Goal: Information Seeking & Learning: Learn about a topic

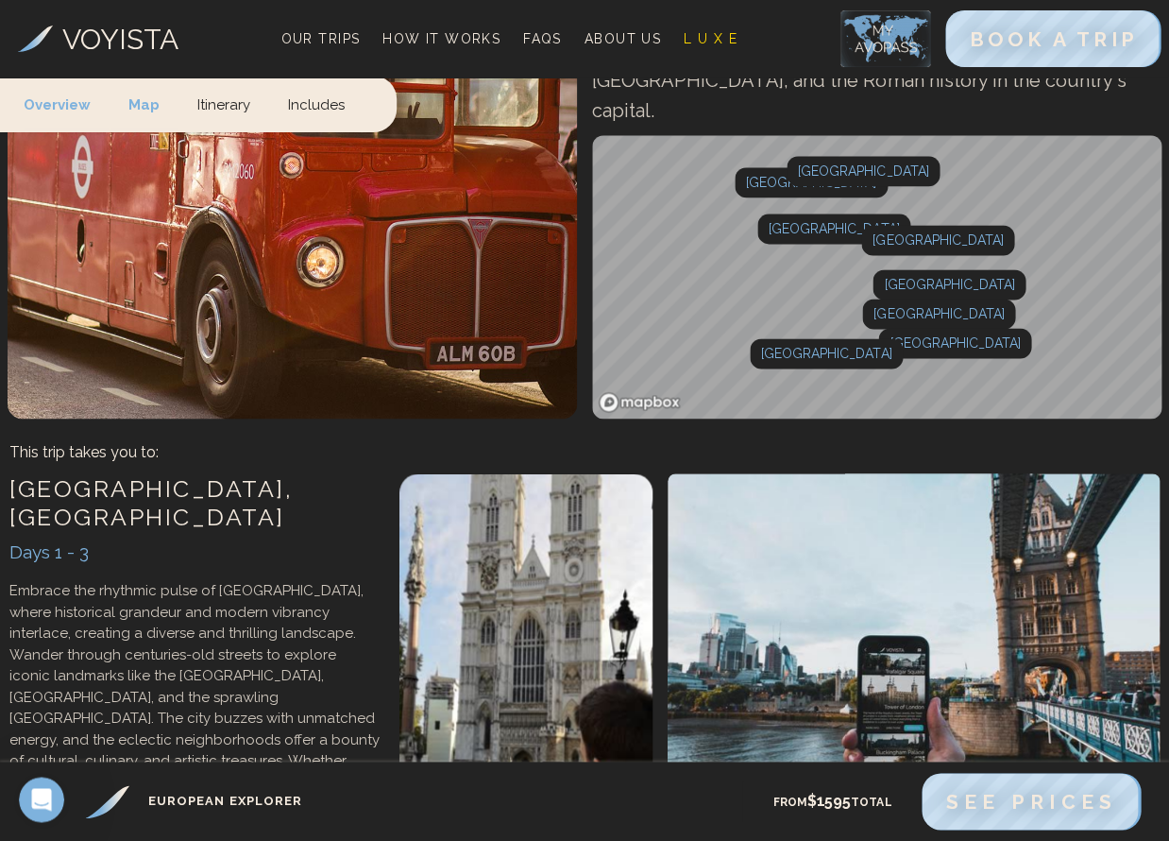
scroll to position [441, 0]
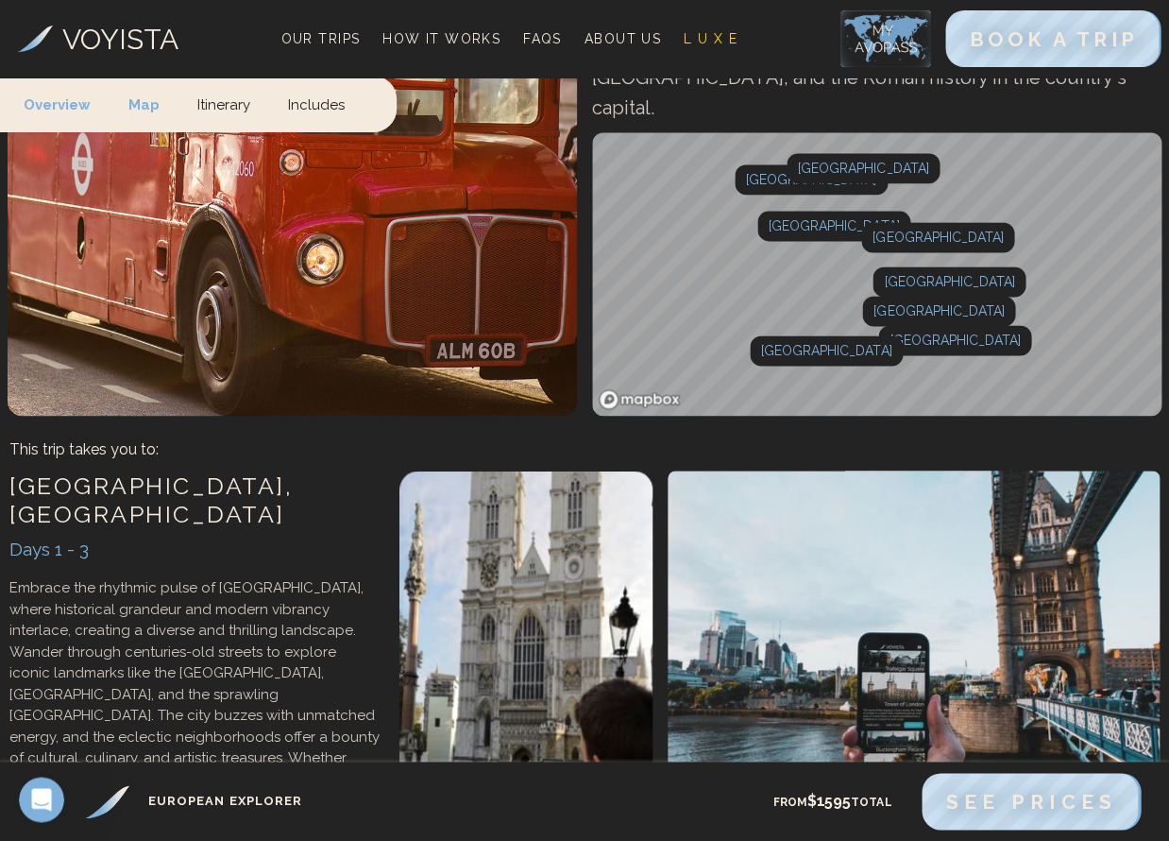
click at [607, 388] on link "Mapbox homepage" at bounding box center [639, 399] width 83 height 22
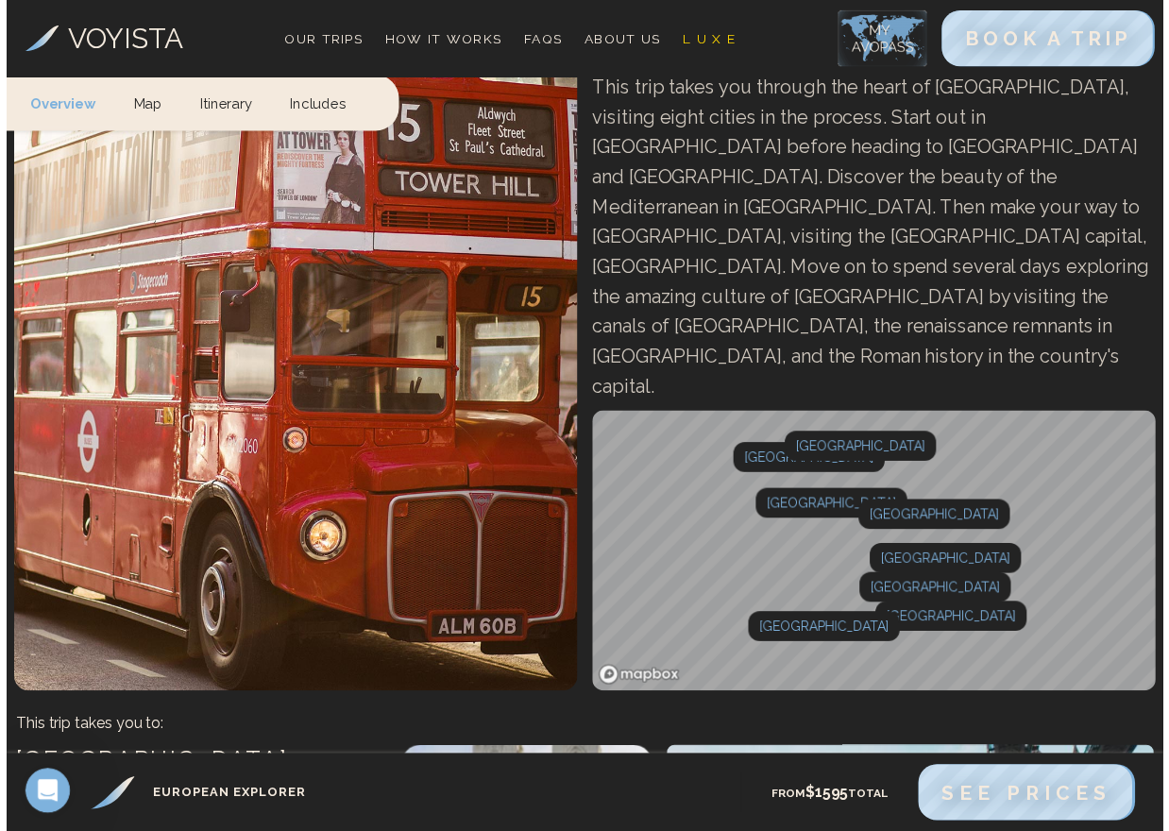
scroll to position [0, 0]
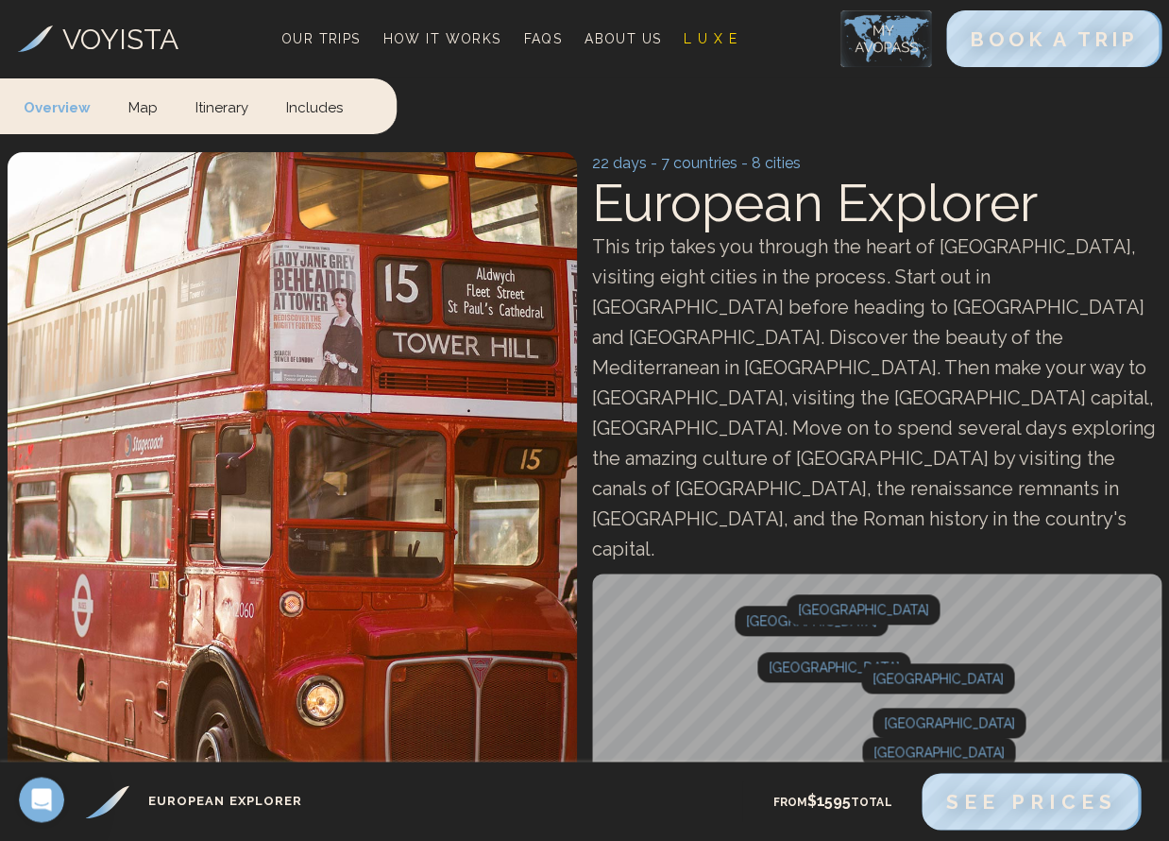
click at [877, 38] on img at bounding box center [886, 38] width 91 height 57
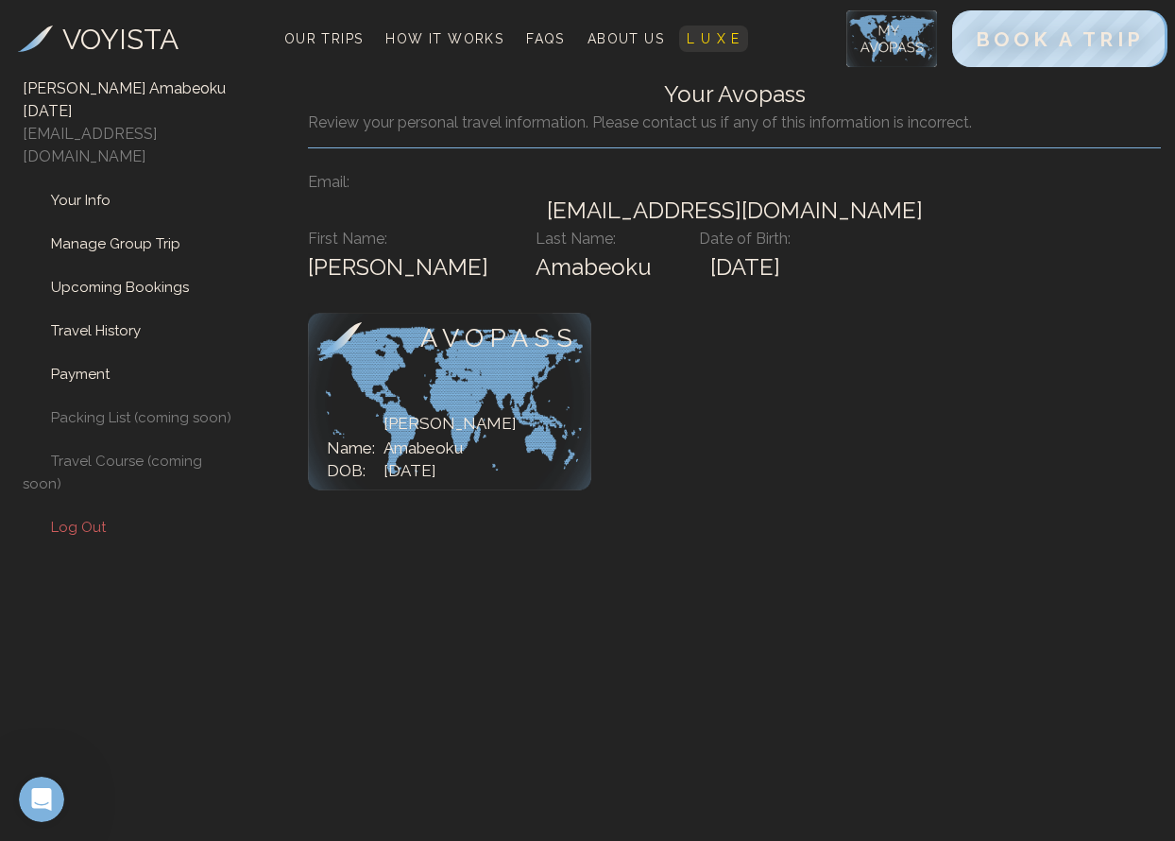
click at [716, 42] on span "L U X E" at bounding box center [714, 38] width 54 height 15
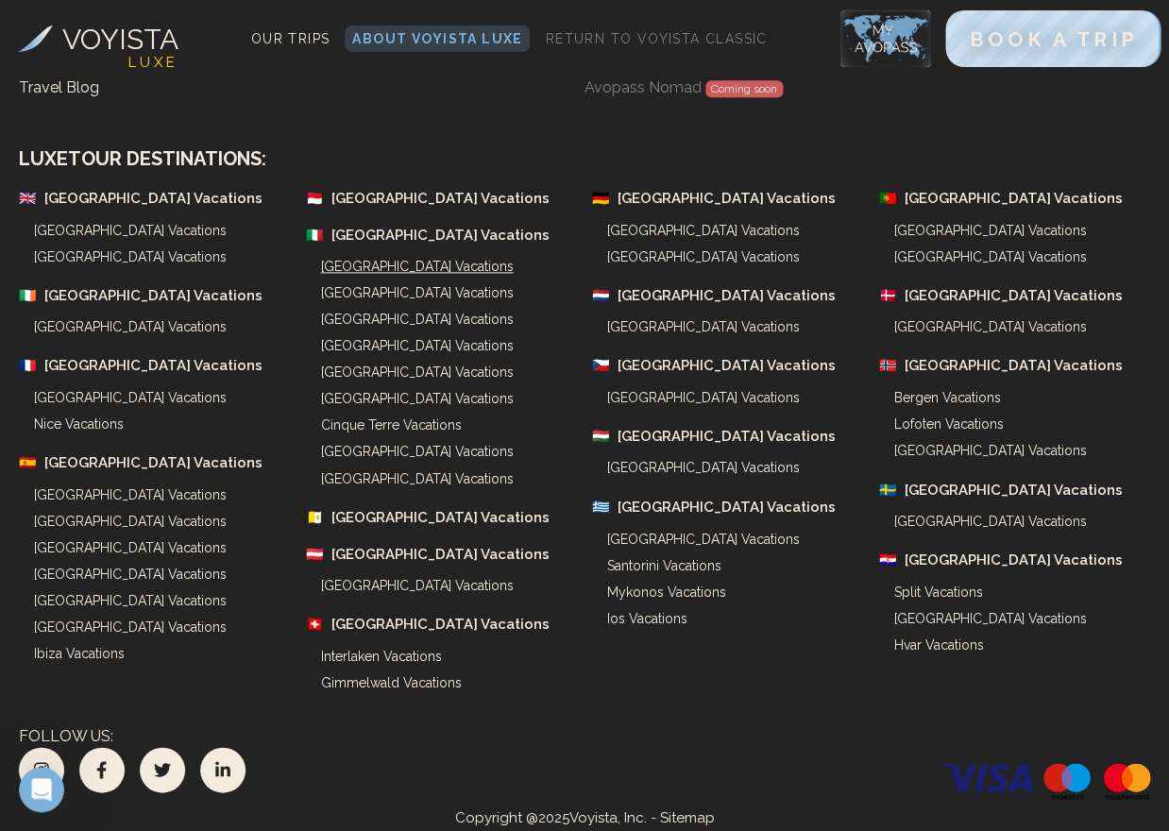
scroll to position [5607, 0]
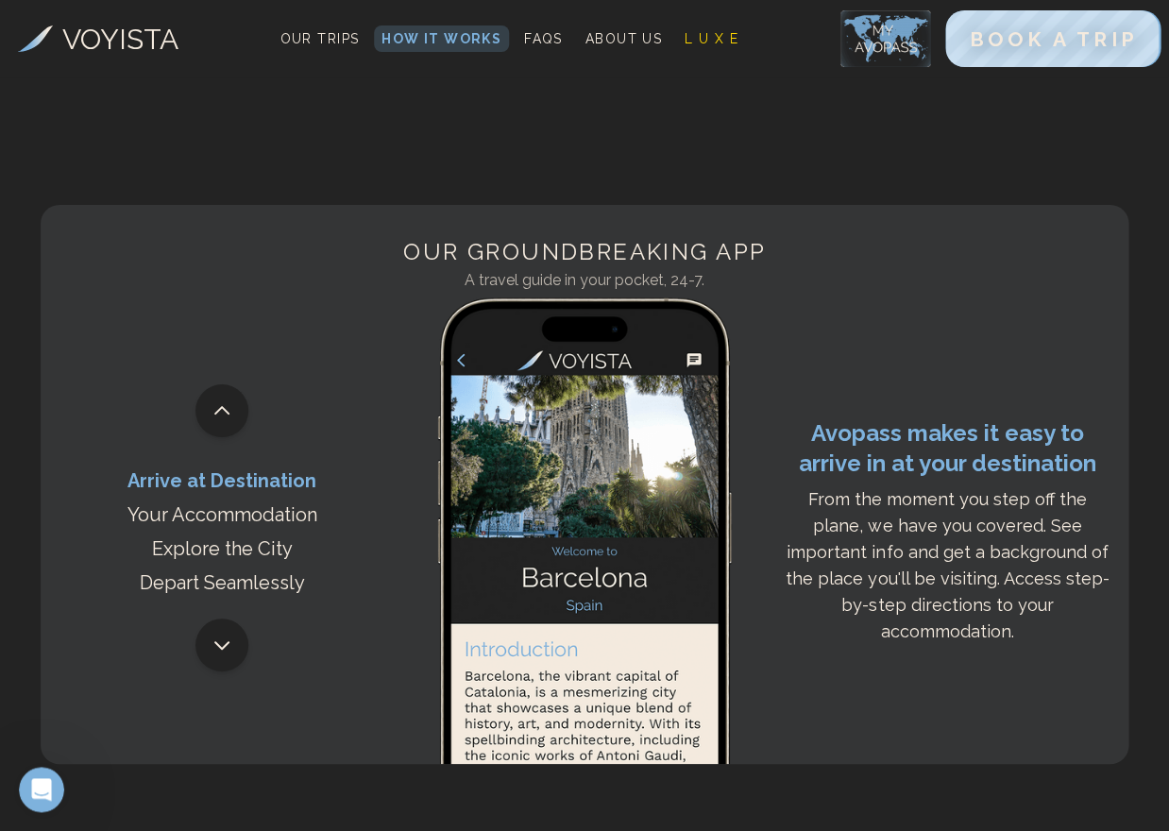
scroll to position [1493, 0]
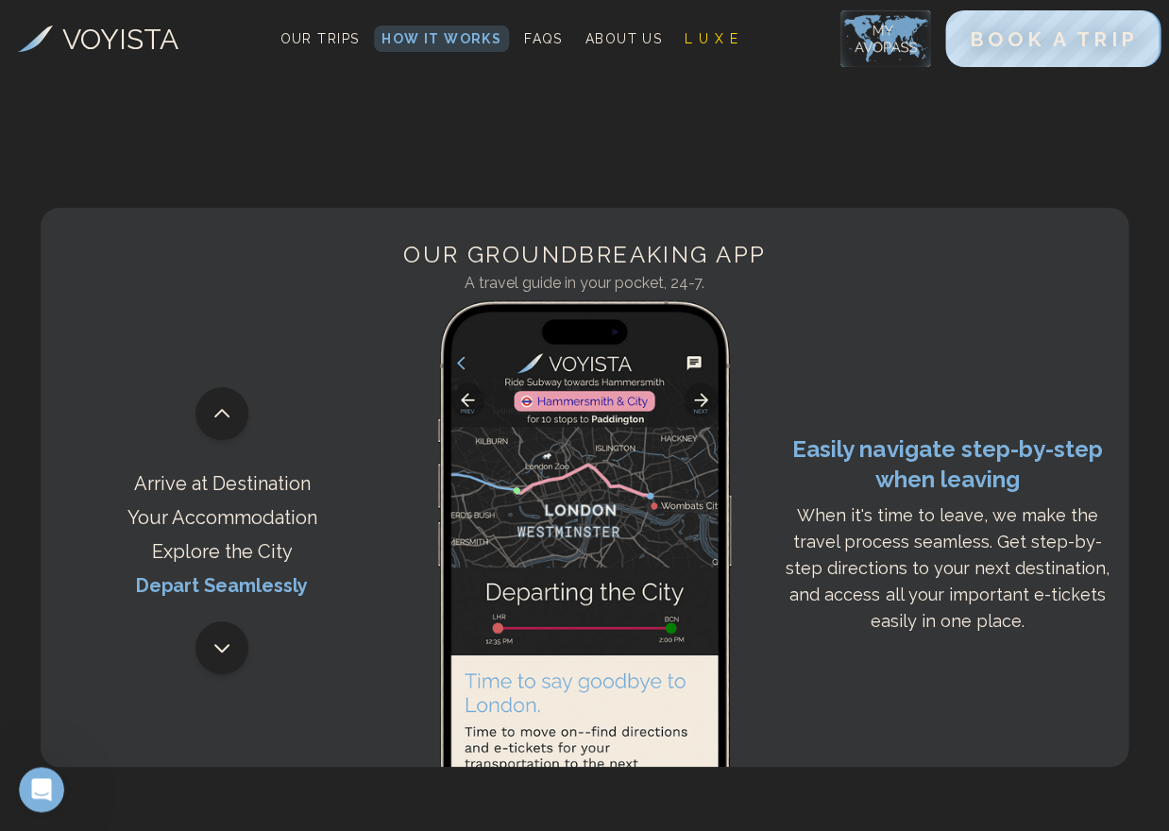
click at [221, 637] on icon at bounding box center [222, 648] width 23 height 23
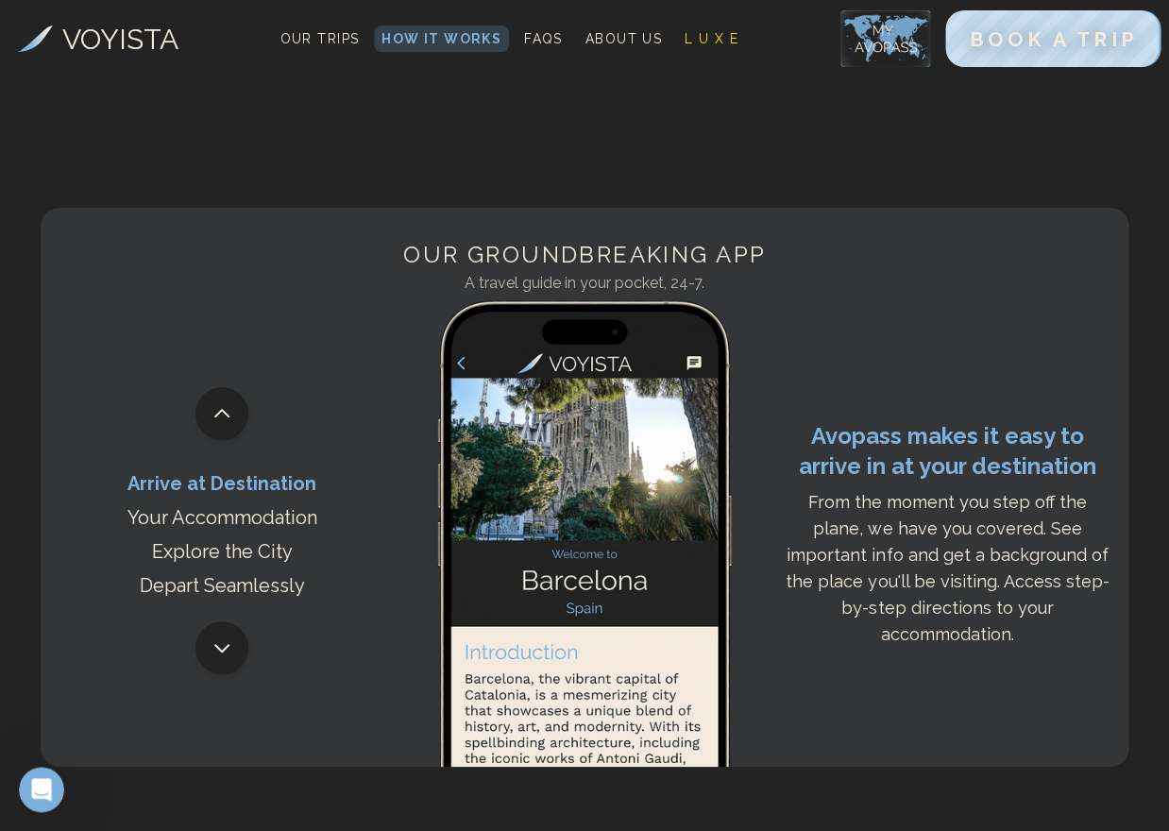
click at [221, 637] on icon at bounding box center [222, 648] width 23 height 23
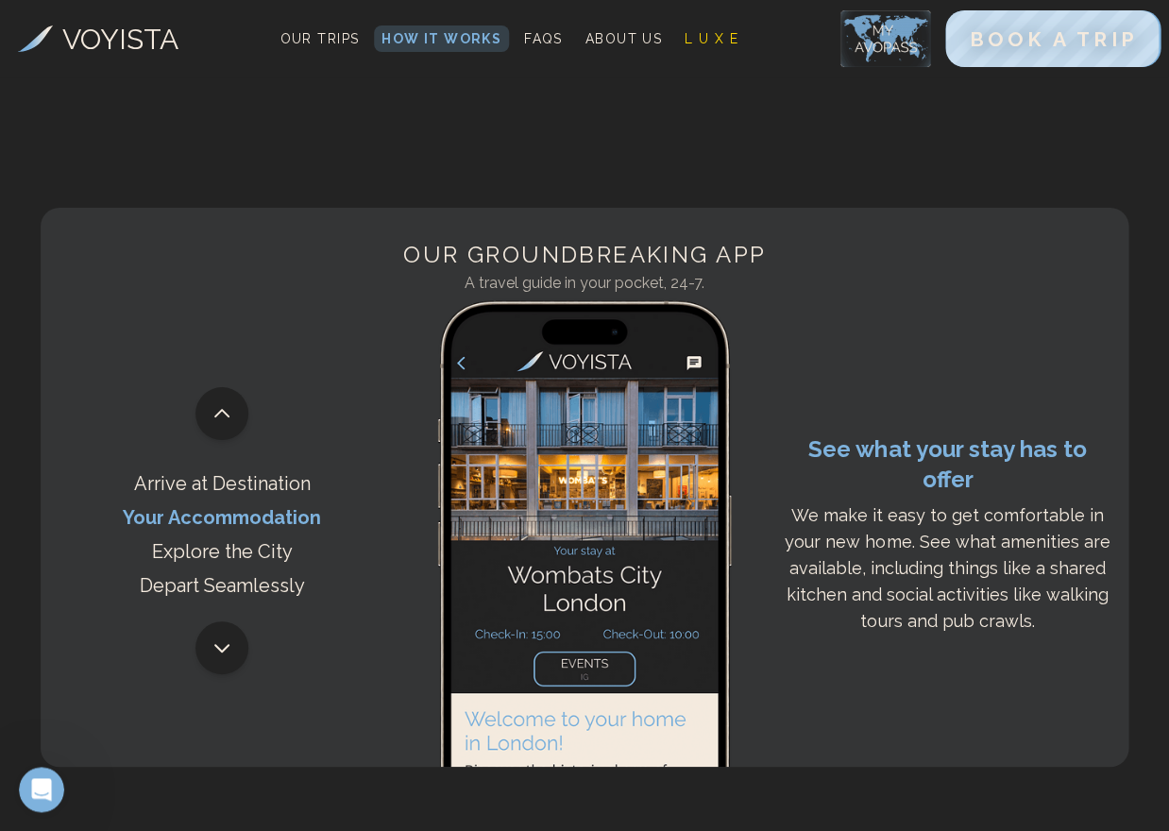
click at [221, 637] on icon at bounding box center [222, 648] width 23 height 23
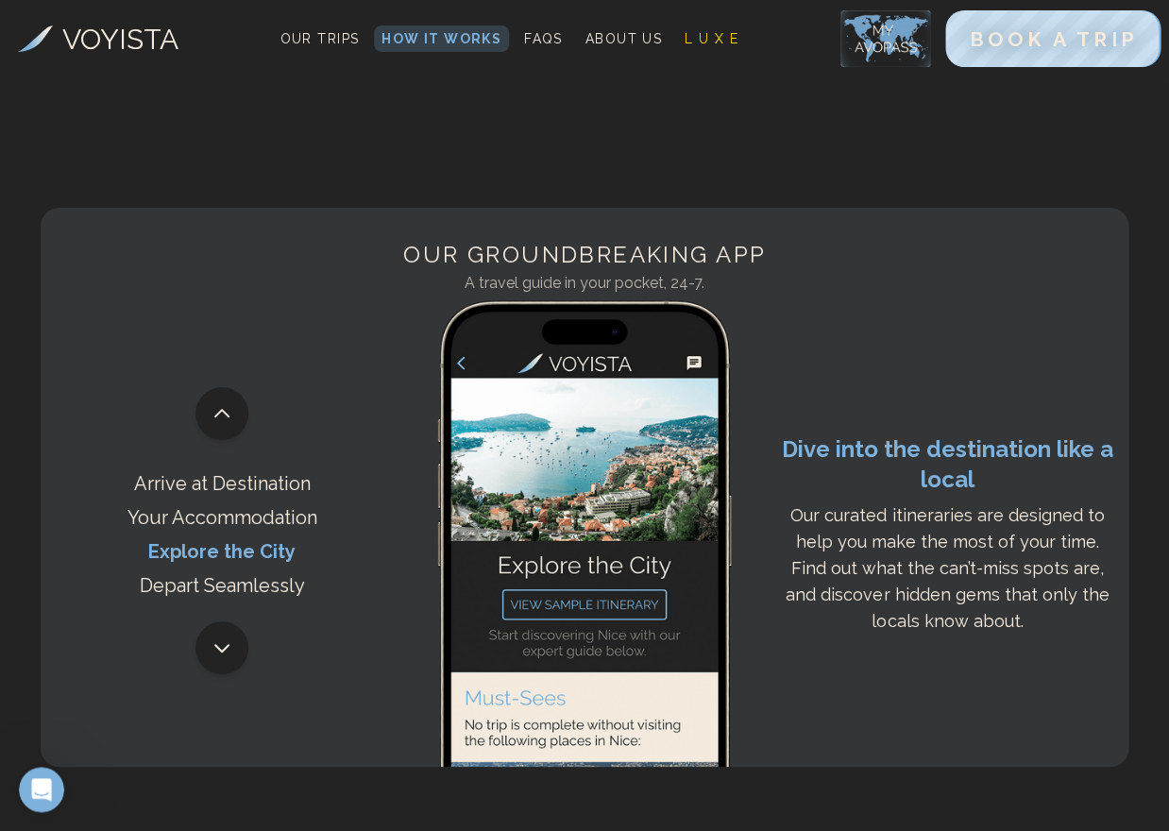
click at [221, 637] on icon at bounding box center [222, 648] width 23 height 23
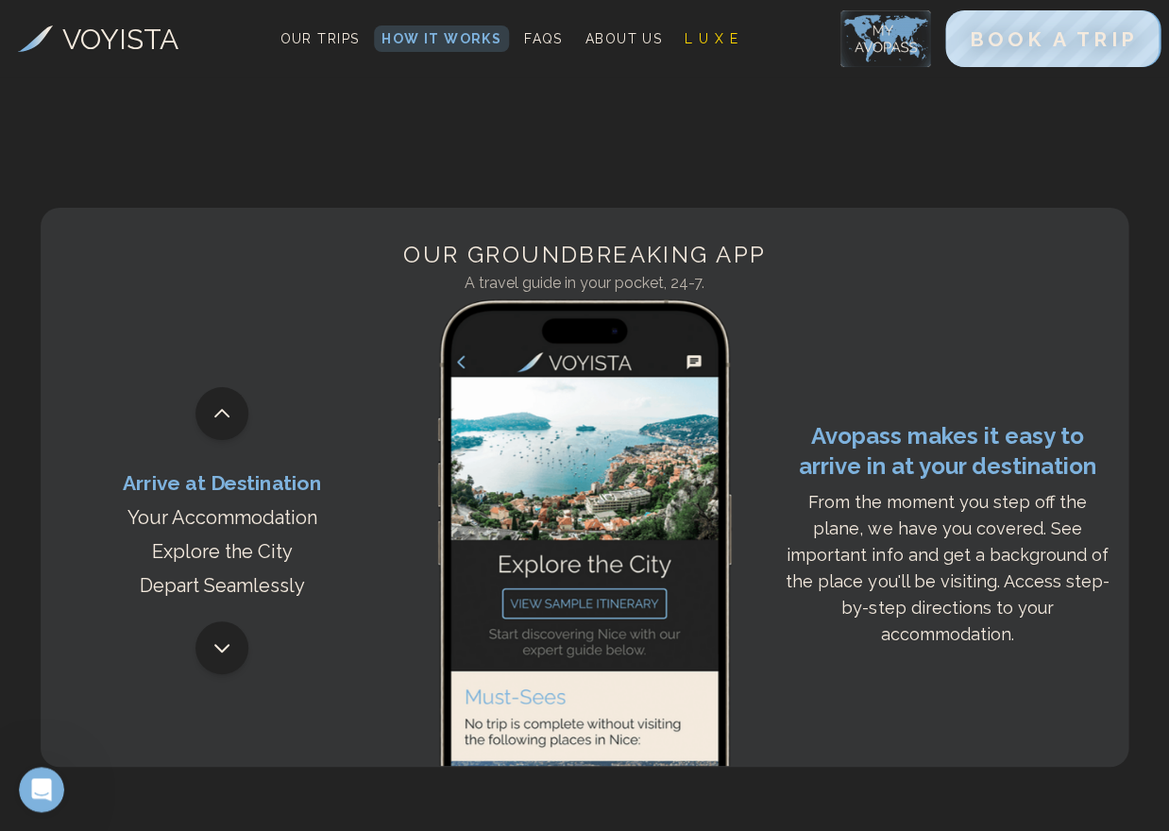
click at [225, 469] on p "Arrive at Destination" at bounding box center [222, 482] width 198 height 27
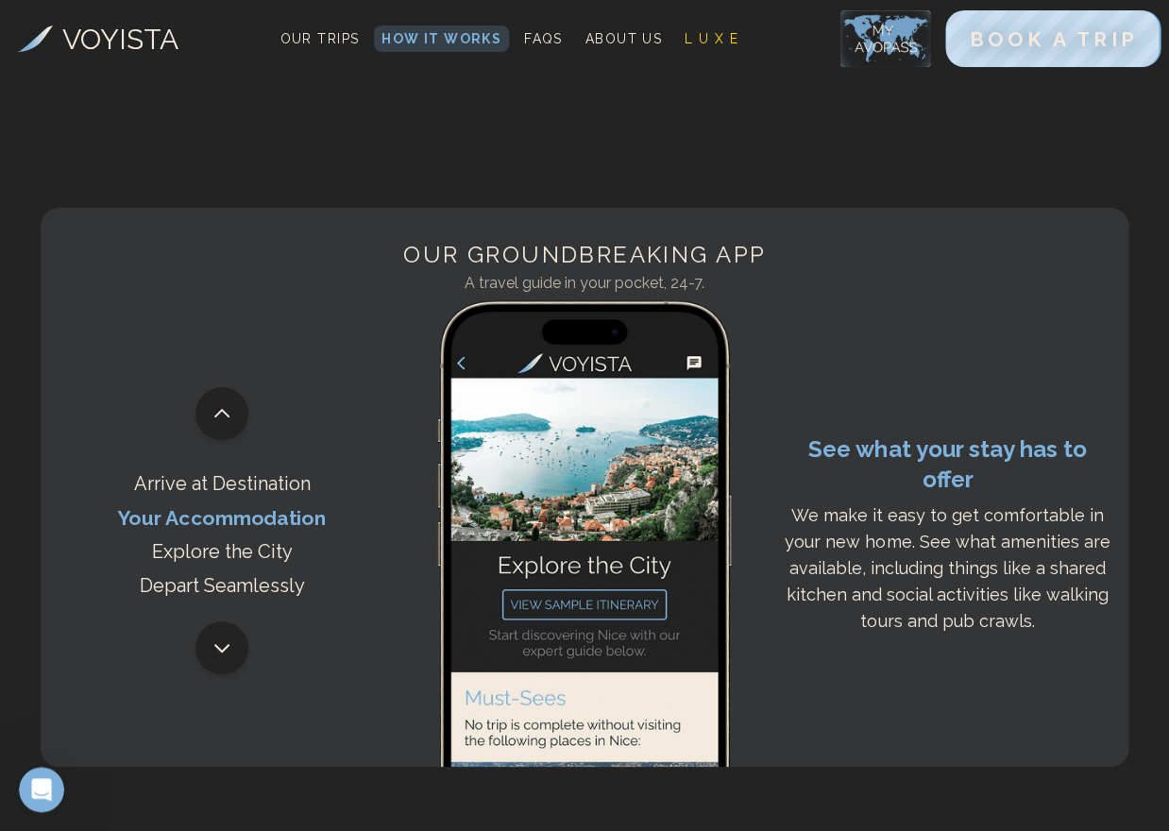
click at [217, 503] on p "Your Accommodation" at bounding box center [222, 516] width 209 height 27
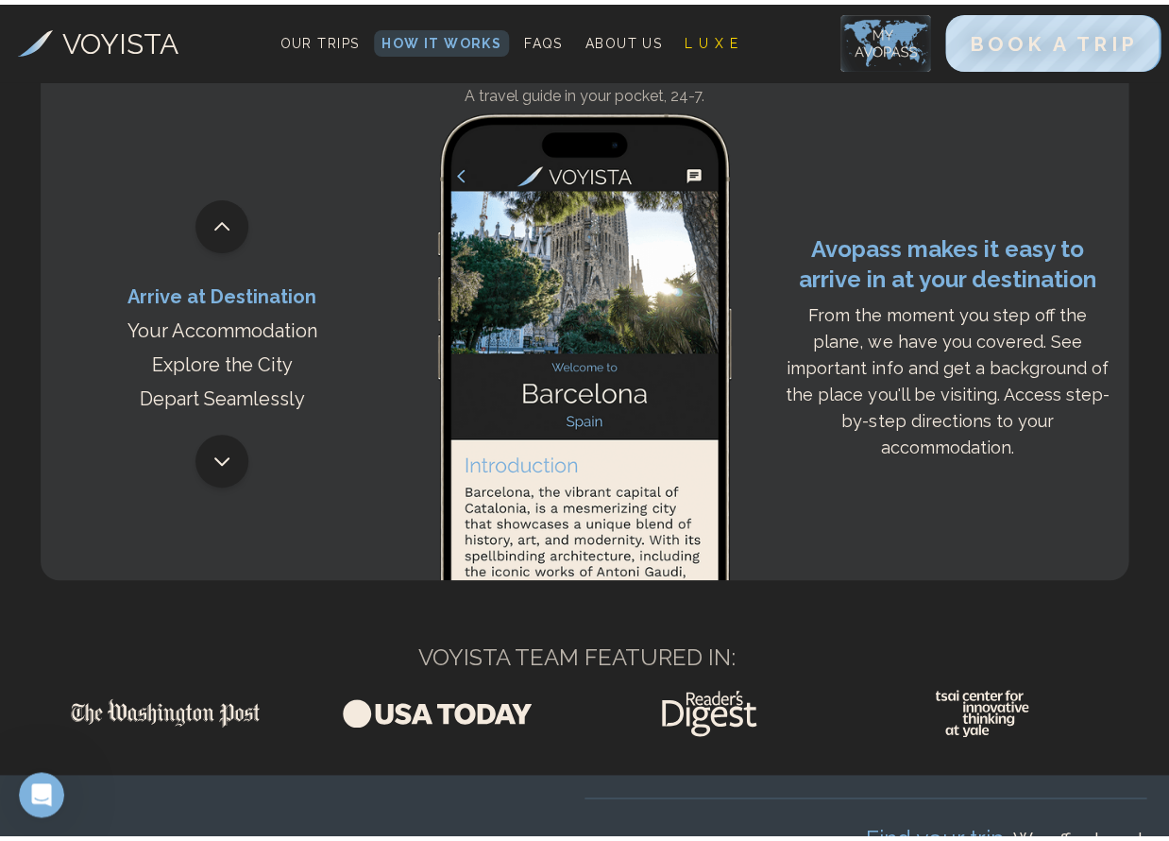
scroll to position [0, 0]
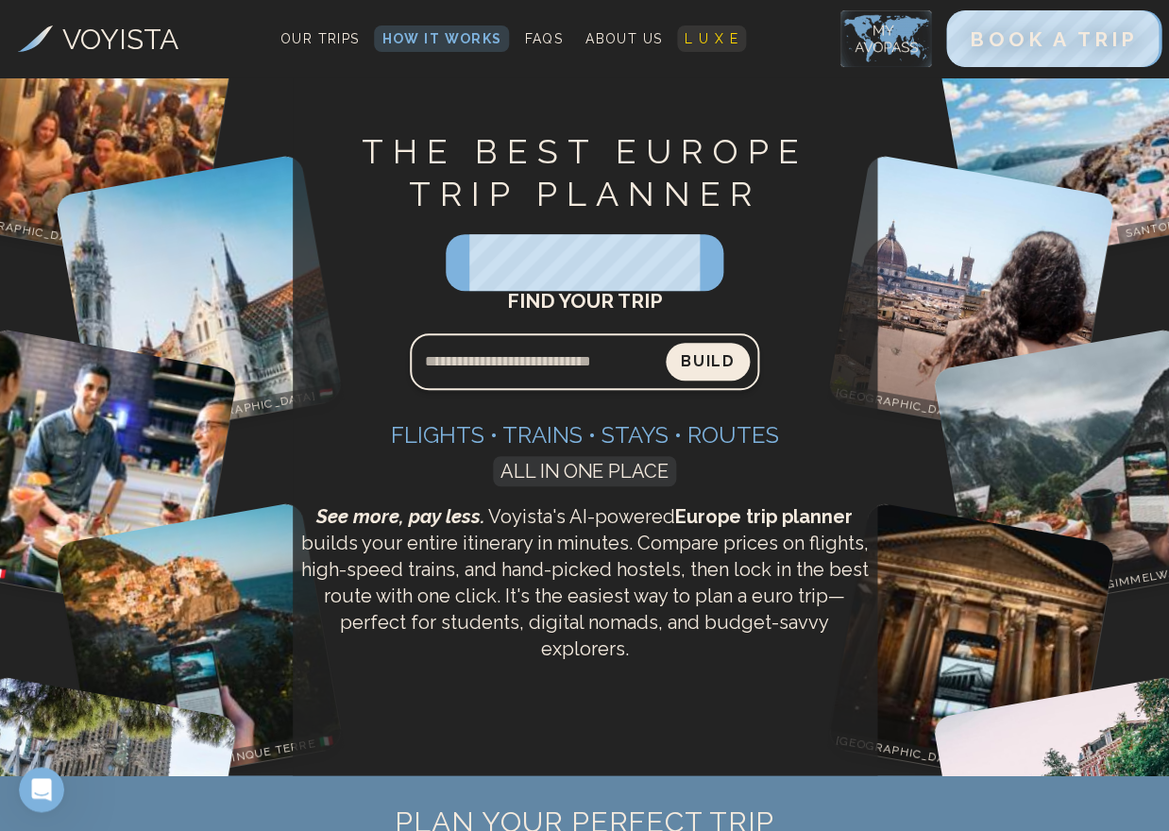
click at [712, 34] on span "L U X E" at bounding box center [712, 38] width 54 height 15
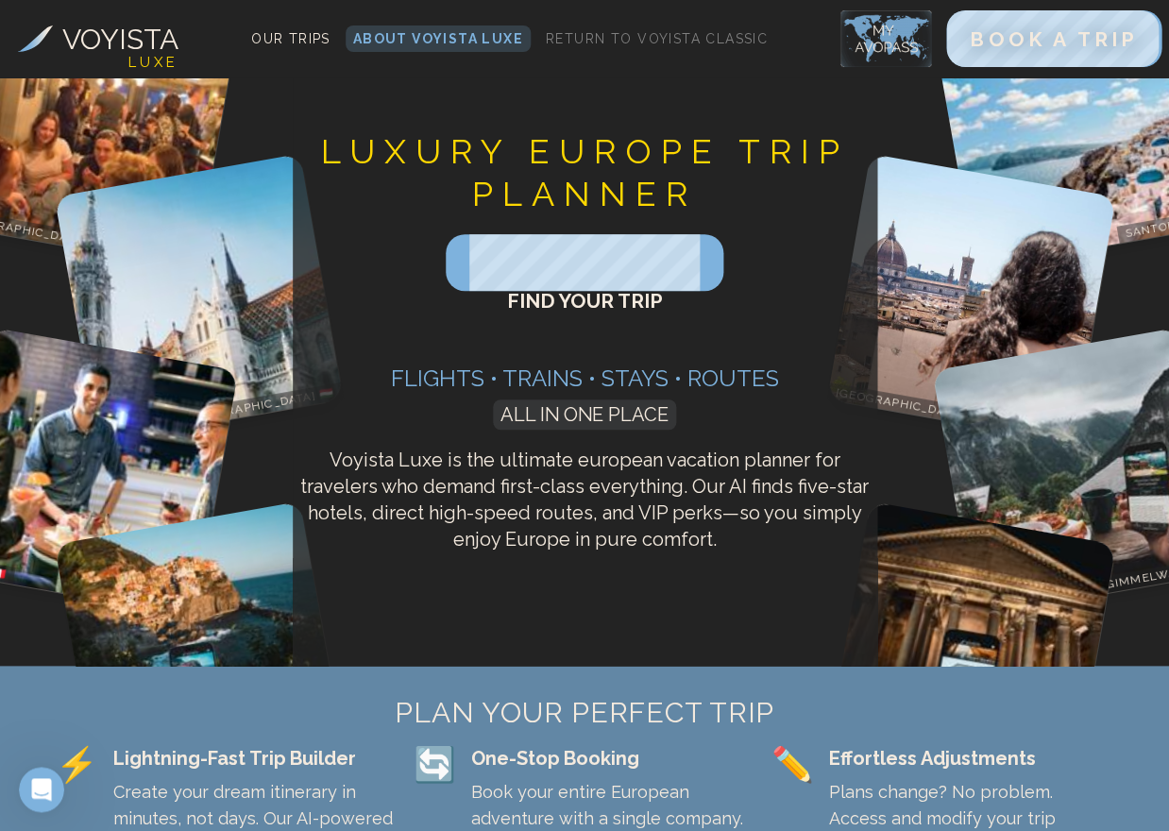
click at [580, 289] on span "FIND YOUR TRIP" at bounding box center [584, 301] width 156 height 24
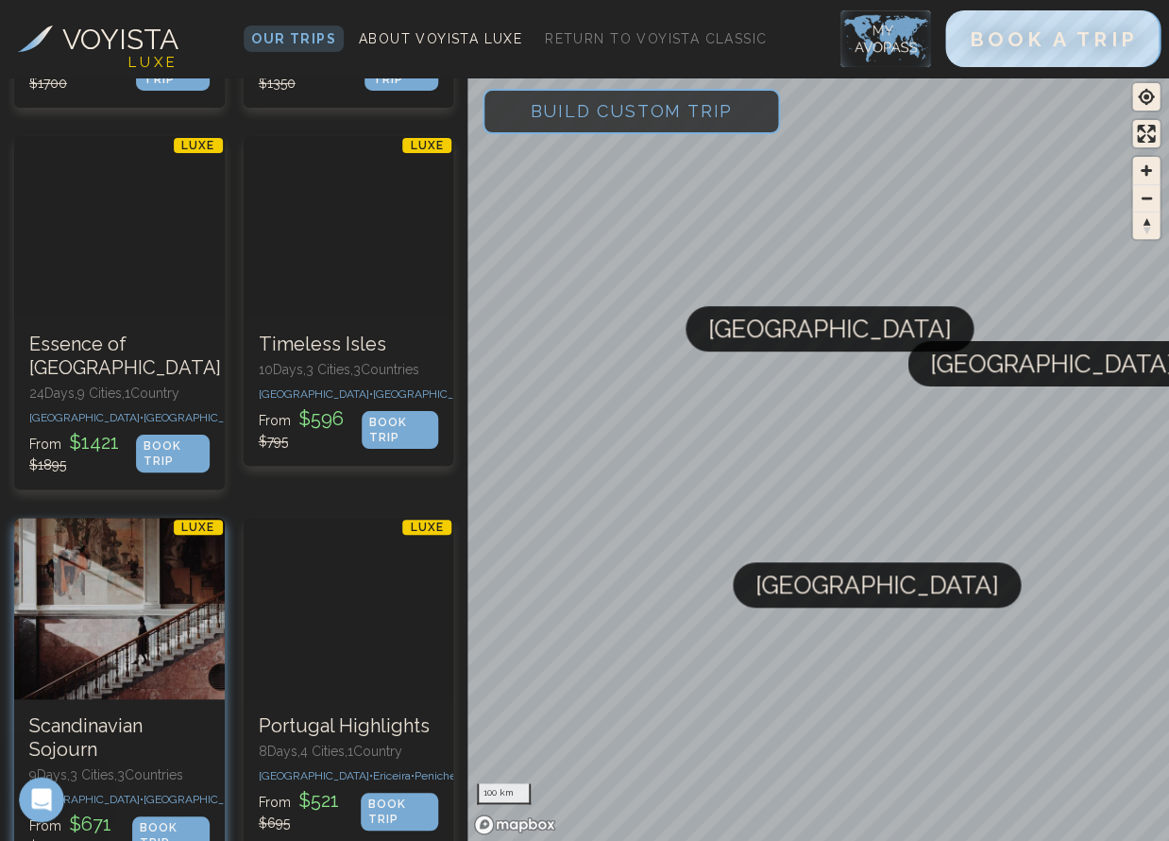
scroll to position [3285, 0]
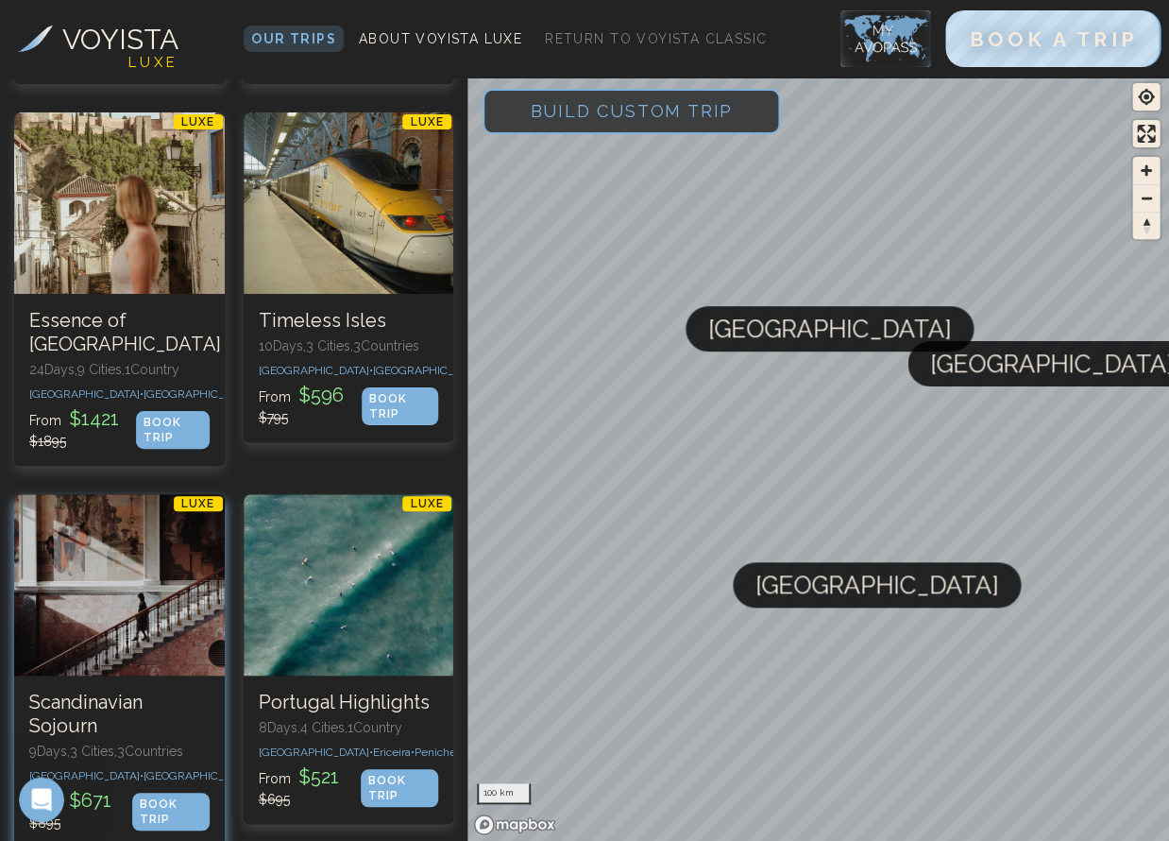
click at [136, 690] on h3 "Scandinavian Sojourn" at bounding box center [119, 713] width 180 height 47
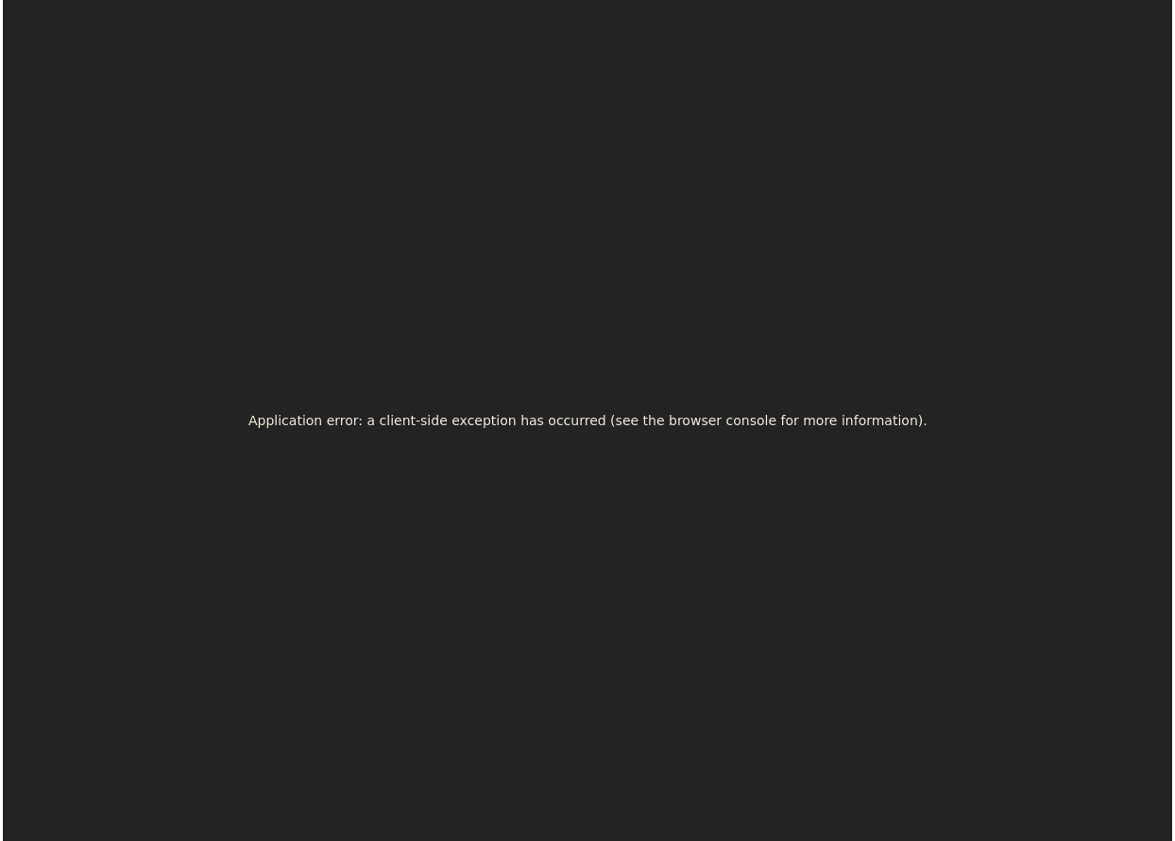
scroll to position [0, 0]
